Goal: Navigation & Orientation: Find specific page/section

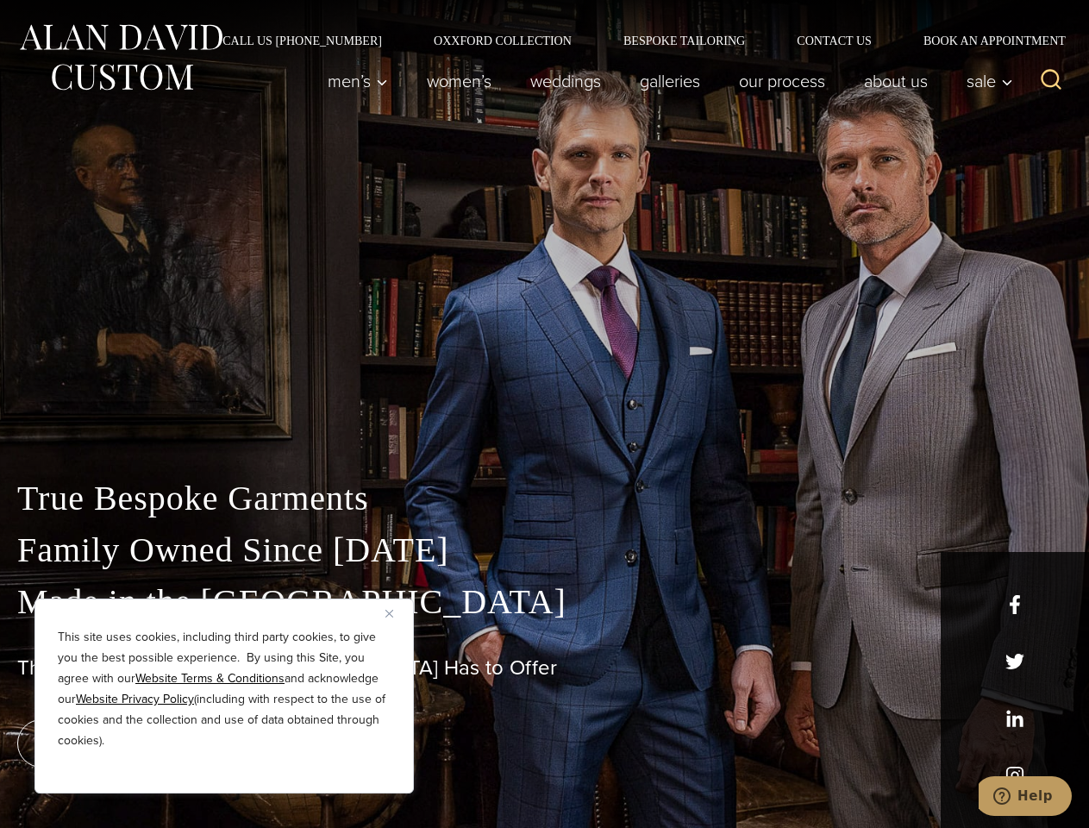
click at [544, 414] on div "True Bespoke Garments Family Owned Since [DATE] Made in [GEOGRAPHIC_DATA] The B…" at bounding box center [544, 606] width 1089 height 441
click at [396, 613] on button "Close" at bounding box center [395, 613] width 21 height 21
click at [224, 770] on div "True Bespoke Garments Family Owned Since [DATE] Made in [GEOGRAPHIC_DATA] The B…" at bounding box center [544, 649] width 1089 height 355
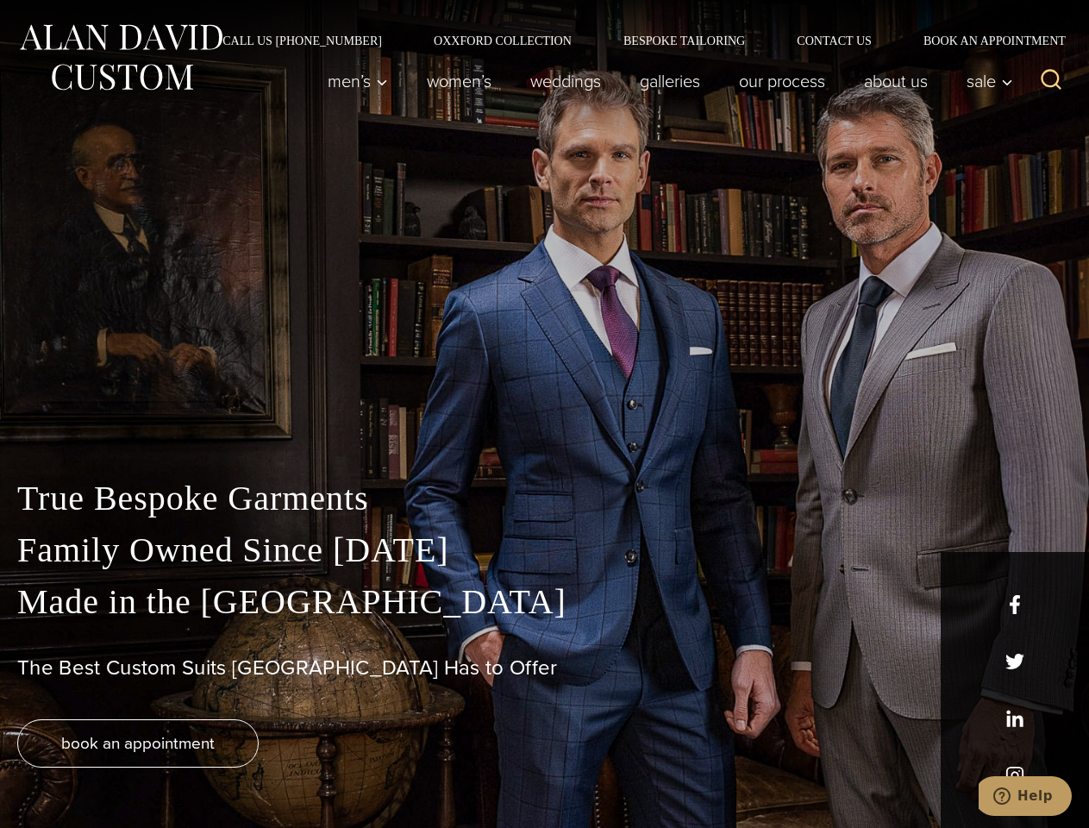
click at [1051, 81] on icon "Search" at bounding box center [1051, 79] width 25 height 25
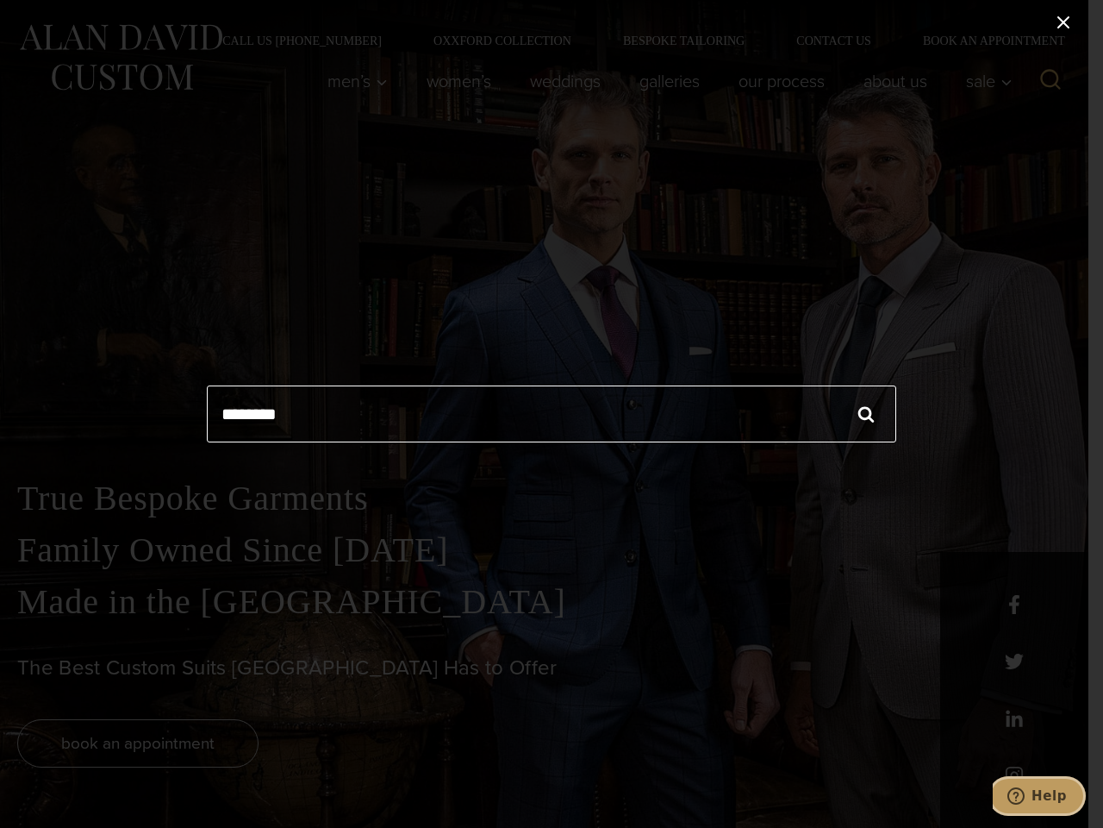
click at [1025, 796] on icon "Help" at bounding box center [1016, 795] width 17 height 17
